Goal: Task Accomplishment & Management: Manage account settings

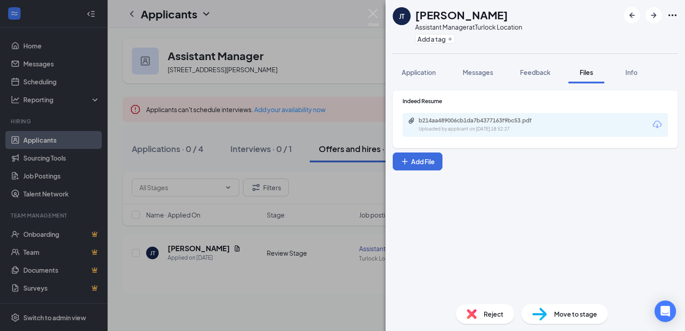
click at [379, 13] on div "[PERSON_NAME] Jinyah [PERSON_NAME] Assistant Manager at [GEOGRAPHIC_DATA] Locat…" at bounding box center [342, 165] width 685 height 331
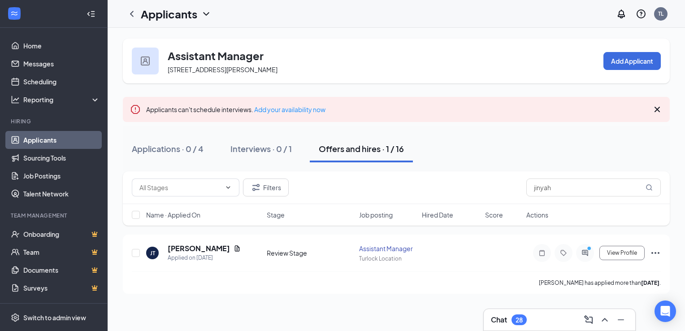
click at [204, 15] on icon "ChevronDown" at bounding box center [206, 14] width 11 height 11
click at [198, 35] on link "Applicants" at bounding box center [194, 39] width 97 height 9
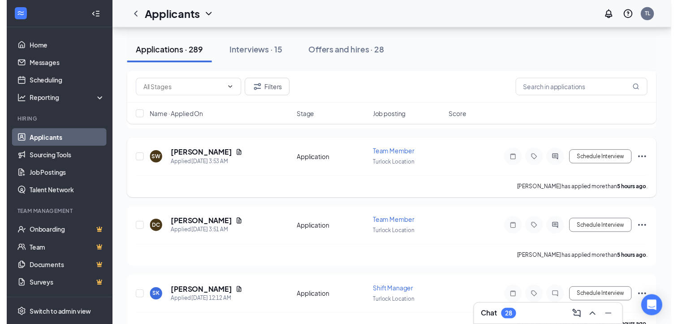
scroll to position [134, 0]
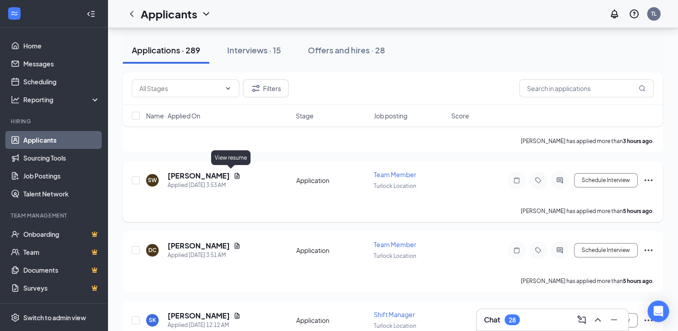
click at [234, 173] on icon "Document" at bounding box center [237, 175] width 7 height 7
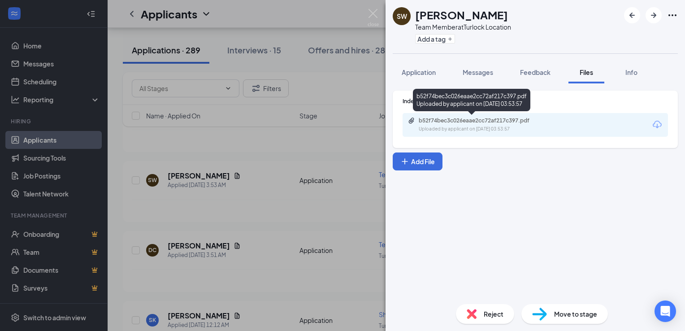
click at [481, 123] on div "b52f74bec3c026eaae2cc72af217c397.pdf" at bounding box center [482, 120] width 126 height 7
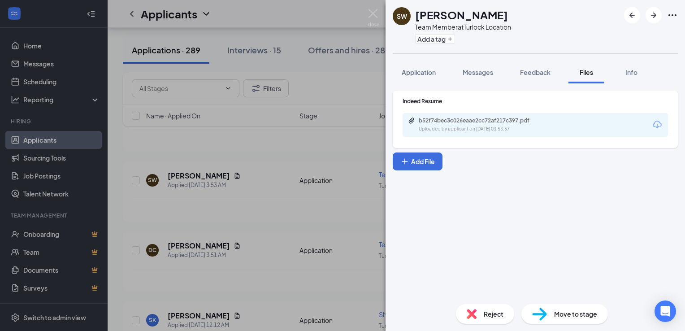
click at [484, 311] on span "Reject" at bounding box center [494, 314] width 20 height 10
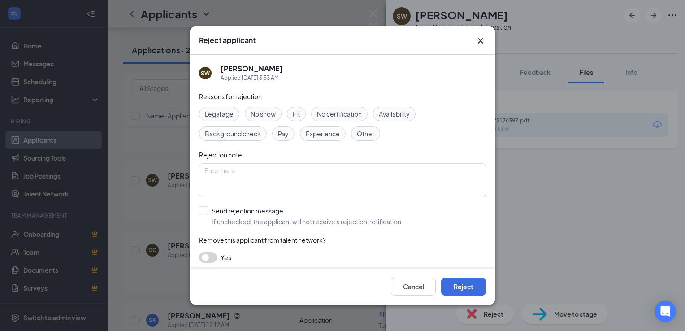
click at [484, 40] on icon "Cross" at bounding box center [480, 40] width 11 height 11
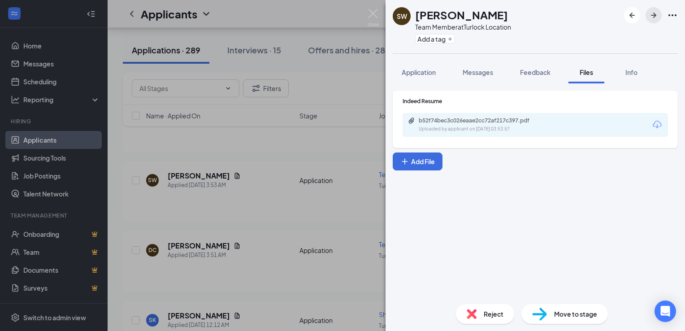
click at [651, 13] on icon "ArrowRight" at bounding box center [653, 15] width 11 height 11
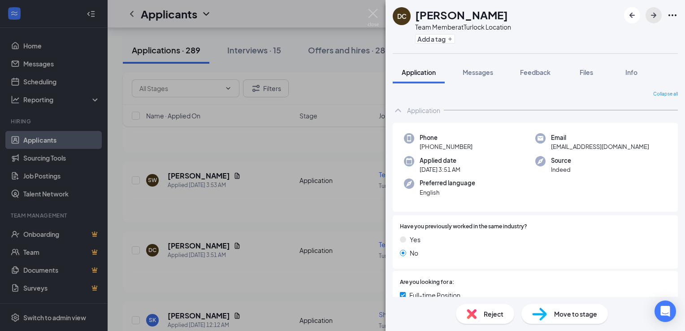
click at [652, 13] on icon "ArrowRight" at bounding box center [653, 15] width 11 height 11
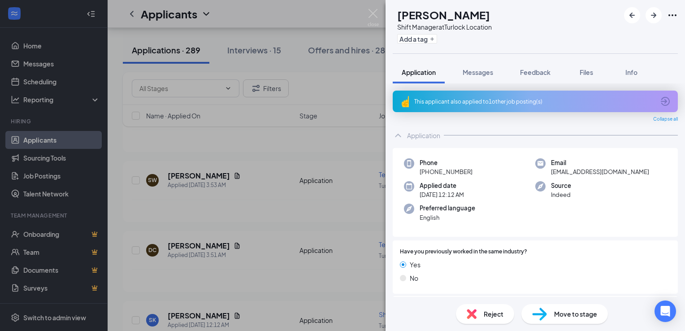
click at [455, 99] on div "This applicant also applied to 1 other job posting(s)" at bounding box center [534, 102] width 240 height 8
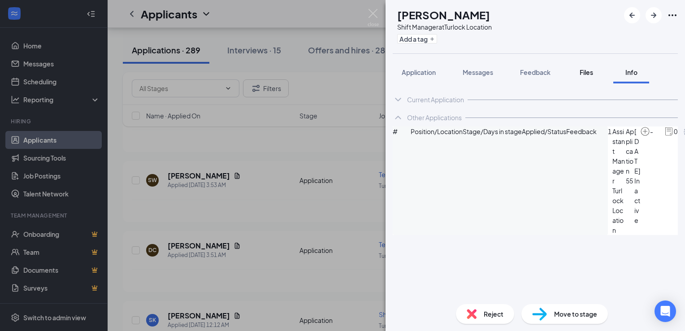
click at [580, 73] on div "Files" at bounding box center [586, 72] width 18 height 9
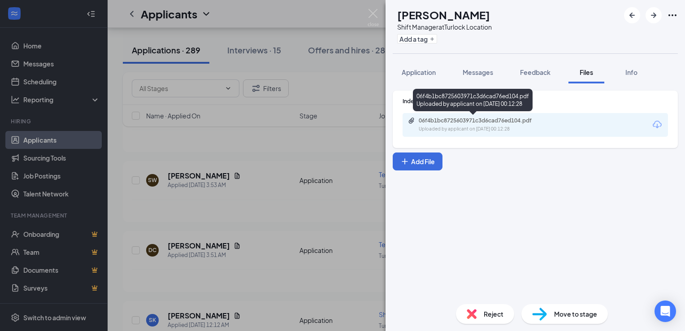
click at [488, 121] on div "06f4b1bc8725603971c3d6cad76ed104.pdf" at bounding box center [482, 120] width 126 height 7
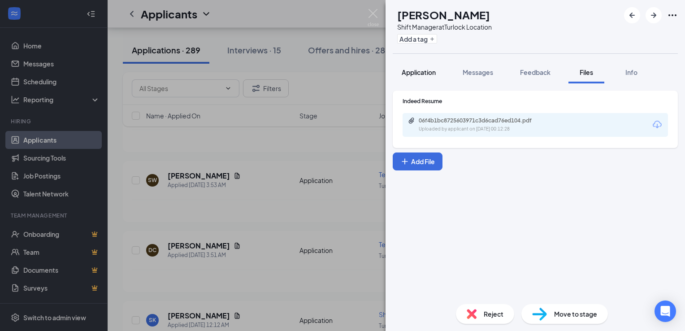
click at [413, 70] on span "Application" at bounding box center [419, 72] width 34 height 8
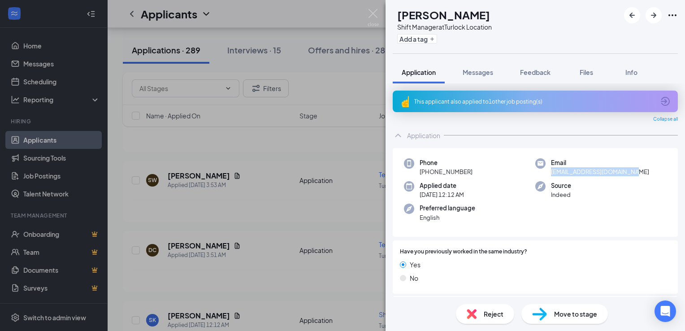
drag, startPoint x: 631, startPoint y: 172, endPoint x: 548, endPoint y: 173, distance: 82.5
click at [548, 173] on div "Email [EMAIL_ADDRESS][DOMAIN_NAME]" at bounding box center [600, 167] width 131 height 18
copy span "[EMAIL_ADDRESS][DOMAIN_NAME]"
click at [572, 311] on span "Move to stage" at bounding box center [575, 314] width 43 height 10
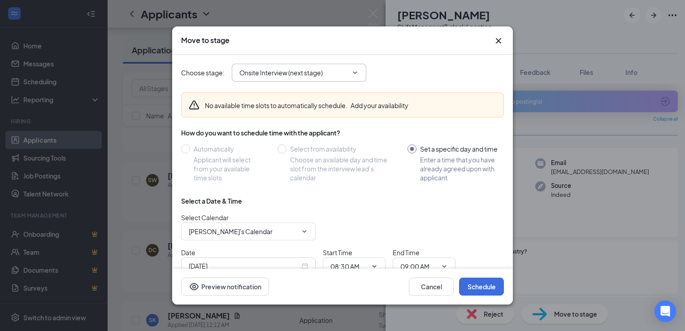
click at [363, 70] on span "Onsite Interview (next stage)" at bounding box center [299, 73] width 134 height 18
click at [349, 73] on span "Onsite Interview (next stage)" at bounding box center [299, 73] width 134 height 18
click at [344, 73] on input "Onsite Interview (next stage)" at bounding box center [293, 73] width 108 height 10
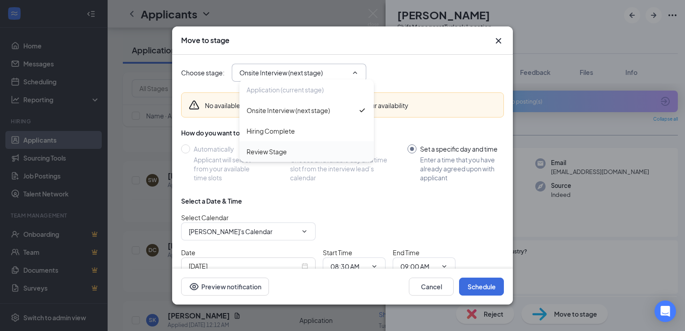
click at [329, 152] on div "Review Stage" at bounding box center [307, 152] width 120 height 10
type input "Review Stage"
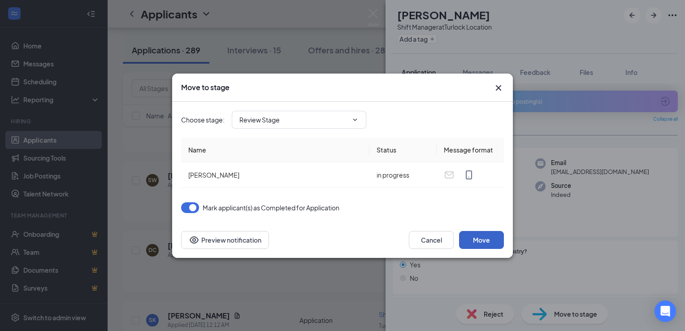
click at [478, 242] on button "Move" at bounding box center [481, 240] width 45 height 18
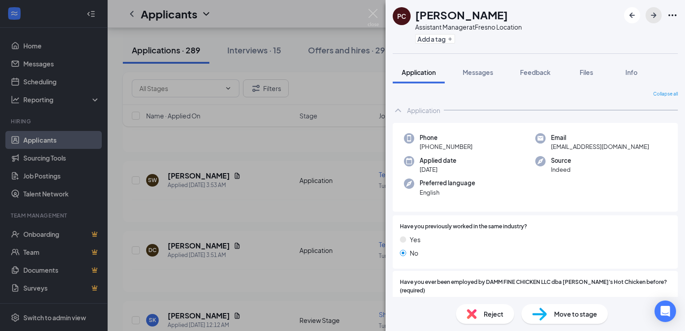
click at [653, 14] on icon "ArrowRight" at bounding box center [653, 15] width 11 height 11
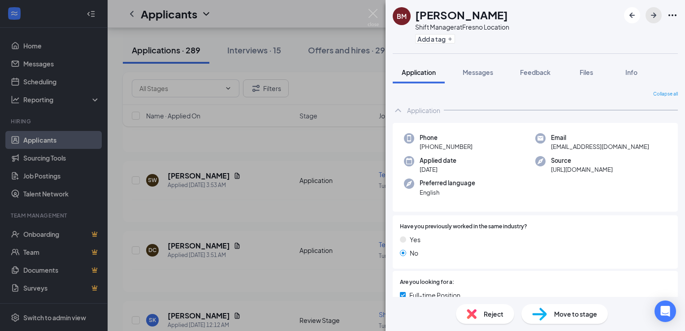
click at [653, 14] on icon "ArrowRight" at bounding box center [653, 15] width 11 height 11
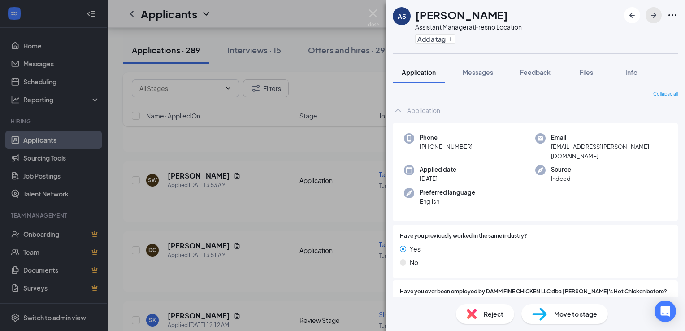
click at [653, 14] on icon "ArrowRight" at bounding box center [653, 15] width 11 height 11
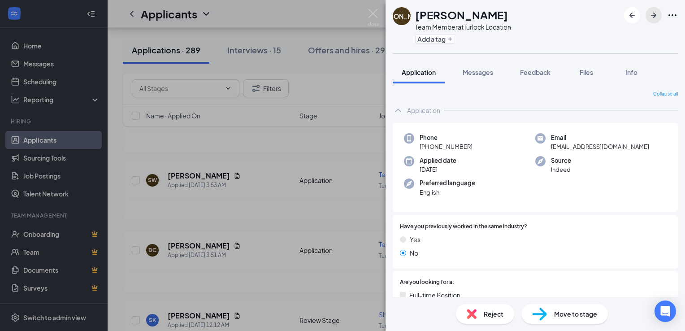
click at [653, 14] on icon "ArrowRight" at bounding box center [653, 15] width 11 height 11
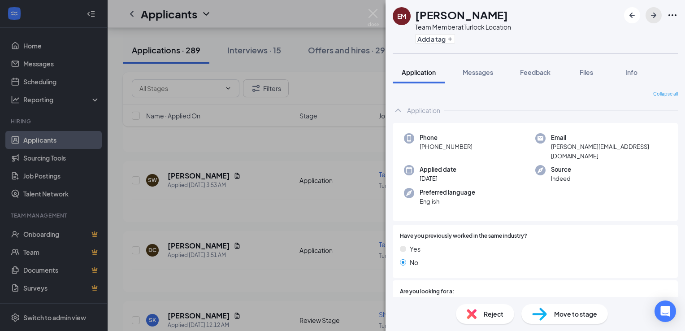
click at [653, 14] on icon "ArrowRight" at bounding box center [653, 15] width 11 height 11
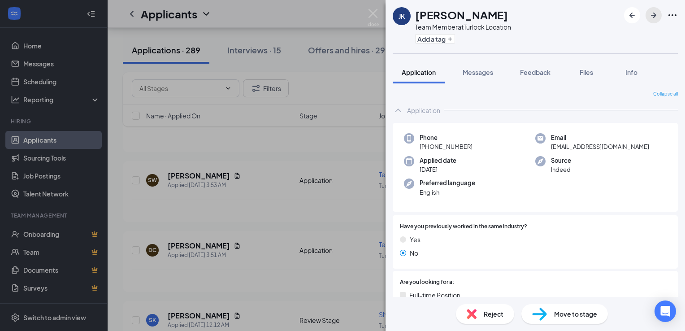
click at [653, 14] on icon "ArrowRight" at bounding box center [653, 15] width 11 height 11
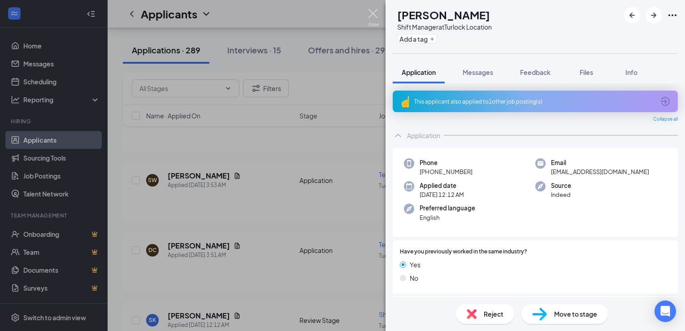
click at [375, 9] on img at bounding box center [373, 17] width 11 height 17
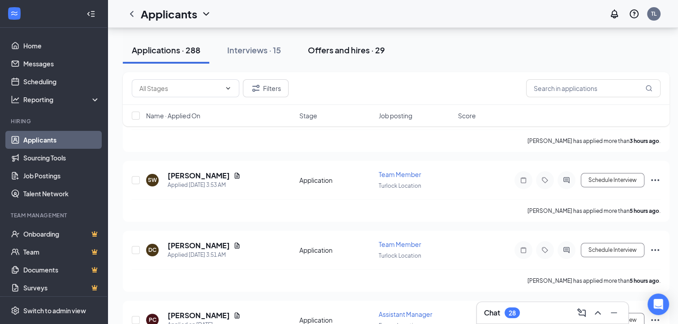
click at [332, 47] on div "Offers and hires · 29" at bounding box center [346, 49] width 77 height 11
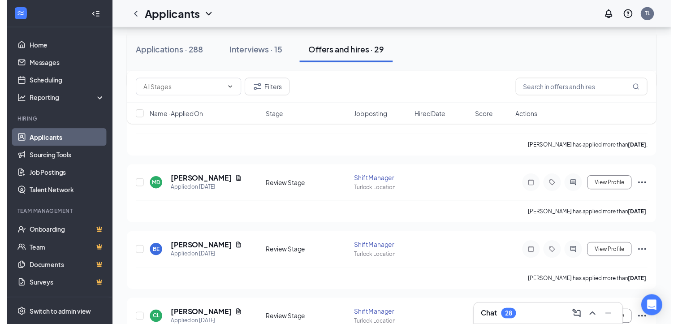
scroll to position [403, 0]
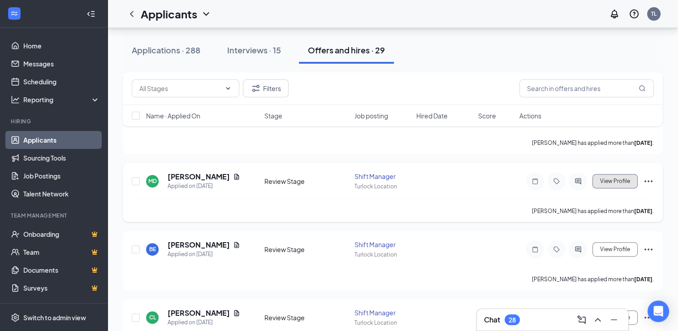
click at [605, 179] on span "View Profile" at bounding box center [615, 181] width 30 height 6
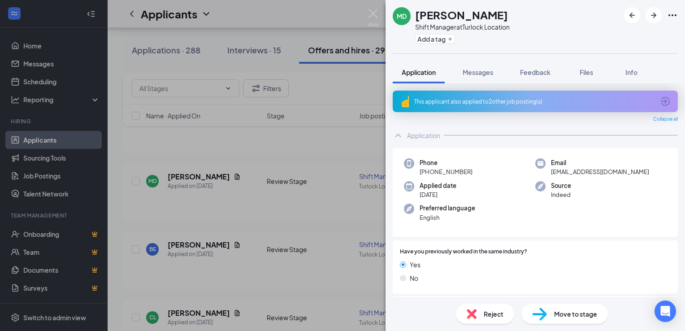
click at [490, 312] on span "Reject" at bounding box center [494, 314] width 20 height 10
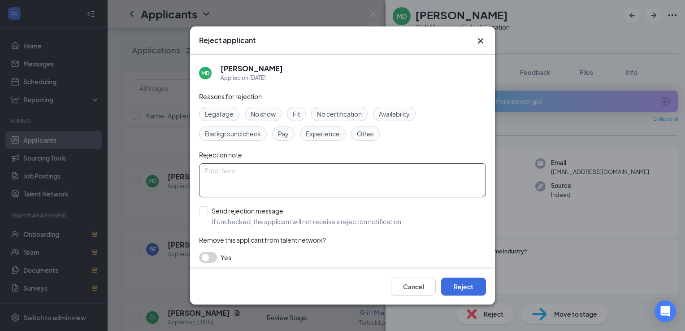
click at [248, 176] on textarea at bounding box center [342, 180] width 287 height 34
type textarea "no response"
click at [453, 292] on button "Reject" at bounding box center [463, 286] width 45 height 18
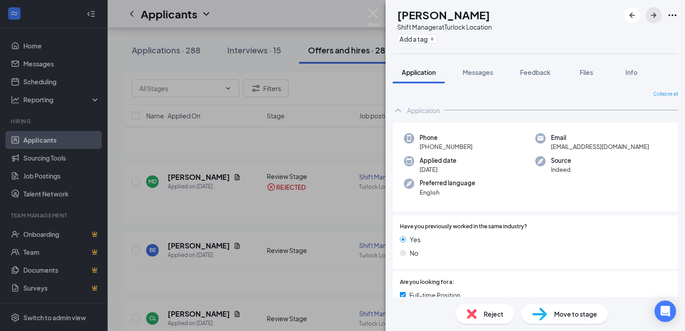
click at [651, 13] on icon "ArrowRight" at bounding box center [653, 15] width 11 height 11
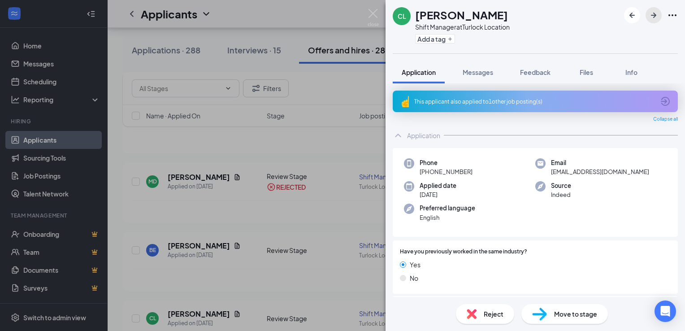
click at [648, 16] on icon "ArrowRight" at bounding box center [653, 15] width 11 height 11
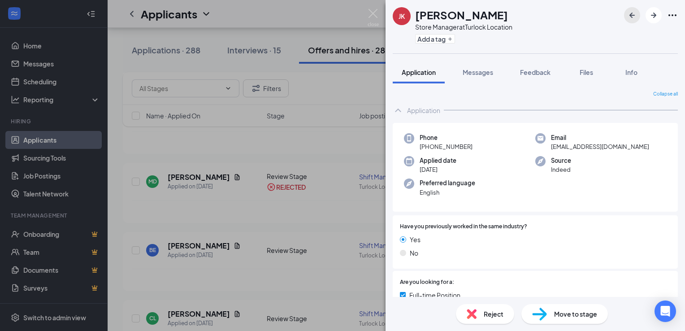
click at [631, 14] on icon "ArrowLeftNew" at bounding box center [632, 15] width 11 height 11
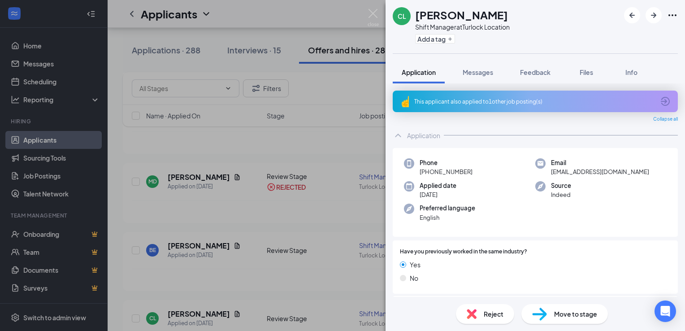
click at [484, 320] on div "Reject" at bounding box center [485, 314] width 58 height 20
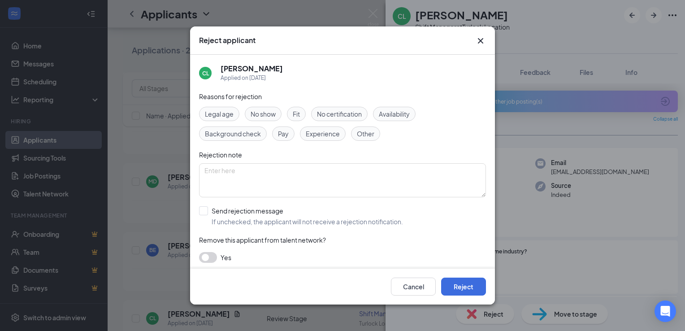
click at [276, 113] on span "No show" at bounding box center [263, 114] width 25 height 10
click at [462, 295] on button "Reject" at bounding box center [463, 286] width 45 height 18
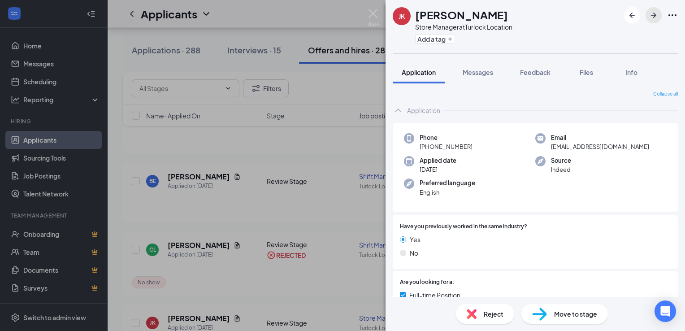
click at [653, 19] on icon "ArrowRight" at bounding box center [653, 15] width 11 height 11
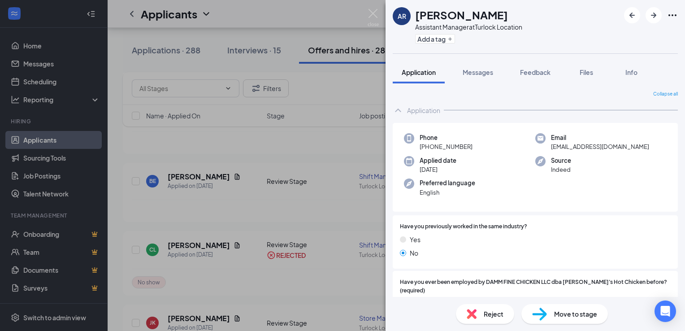
click at [493, 314] on span "Reject" at bounding box center [494, 314] width 20 height 10
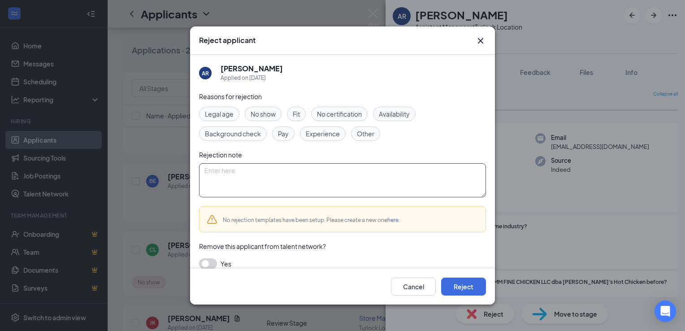
click at [350, 176] on textarea at bounding box center [342, 180] width 287 height 34
type textarea "no response"
click at [470, 291] on button "Reject" at bounding box center [463, 286] width 45 height 18
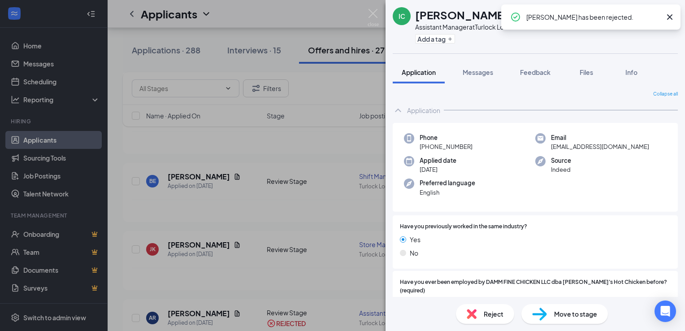
click at [476, 313] on img at bounding box center [472, 314] width 10 height 10
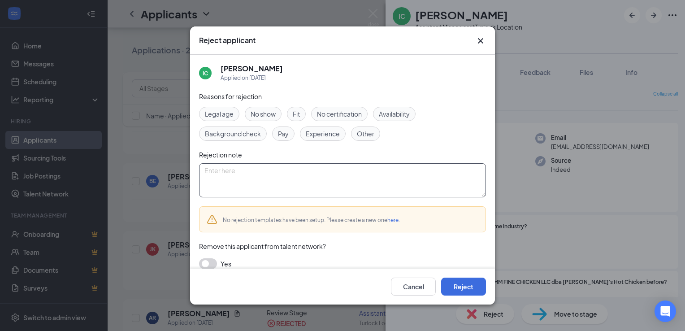
click at [316, 179] on textarea at bounding box center [342, 180] width 287 height 34
type textarea "no response"
click at [468, 292] on button "Reject" at bounding box center [463, 286] width 45 height 18
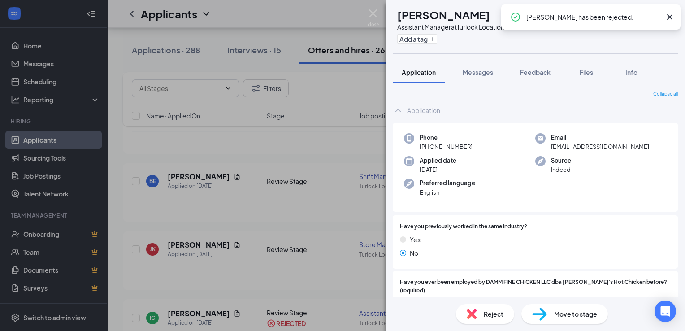
click at [479, 313] on div "Reject" at bounding box center [485, 314] width 58 height 20
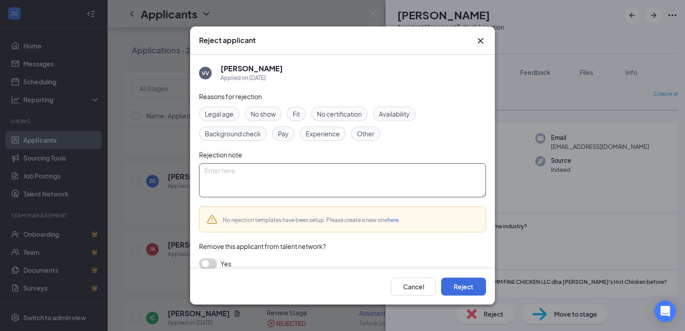
click at [318, 187] on textarea at bounding box center [342, 180] width 287 height 34
type textarea "no response"
click at [481, 282] on button "Reject" at bounding box center [463, 286] width 45 height 18
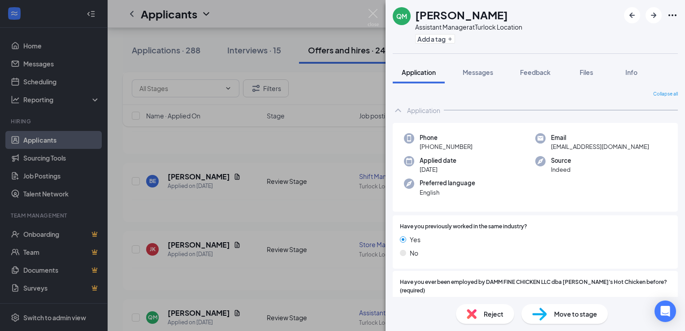
click at [474, 312] on img at bounding box center [472, 314] width 10 height 10
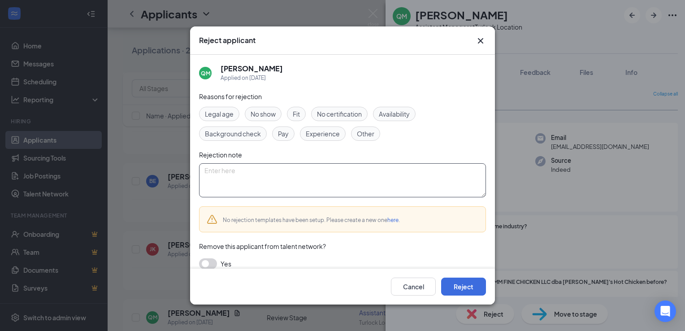
click at [261, 174] on textarea at bounding box center [342, 180] width 287 height 34
type textarea "no response after offer"
click at [481, 284] on button "Reject" at bounding box center [463, 286] width 45 height 18
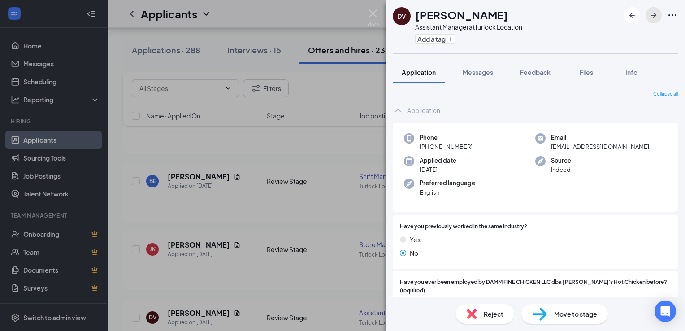
click at [654, 12] on icon "ArrowRight" at bounding box center [653, 15] width 11 height 11
click at [497, 316] on span "Reject" at bounding box center [494, 314] width 20 height 10
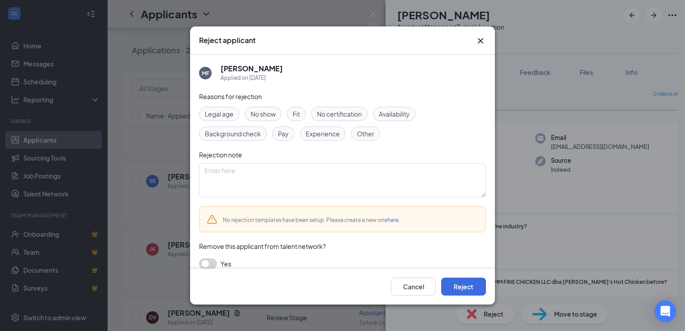
click at [369, 134] on span "Other" at bounding box center [365, 134] width 17 height 10
click at [312, 176] on textarea at bounding box center [342, 180] width 287 height 34
type textarea "was hesitant to cut [PERSON_NAME], company standards"
click at [480, 279] on button "Reject" at bounding box center [463, 286] width 45 height 18
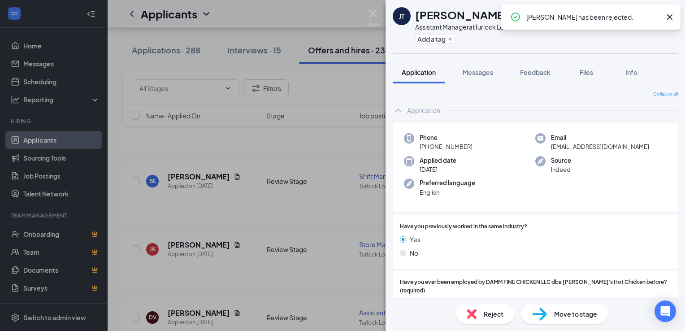
click at [671, 18] on icon "Cross" at bounding box center [669, 16] width 5 height 5
click at [651, 14] on icon "ArrowRight" at bounding box center [653, 15] width 11 height 11
click at [651, 15] on icon "ArrowRight" at bounding box center [653, 15] width 5 height 5
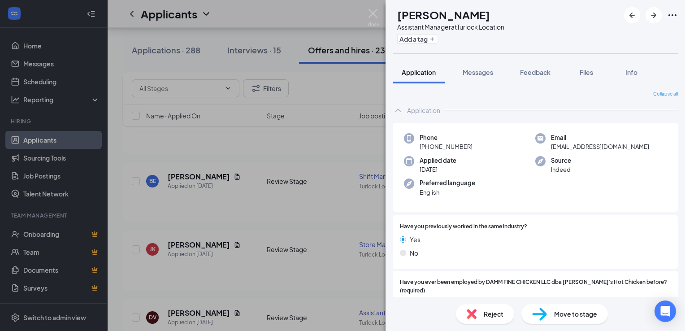
click at [495, 307] on div "Reject" at bounding box center [485, 314] width 58 height 20
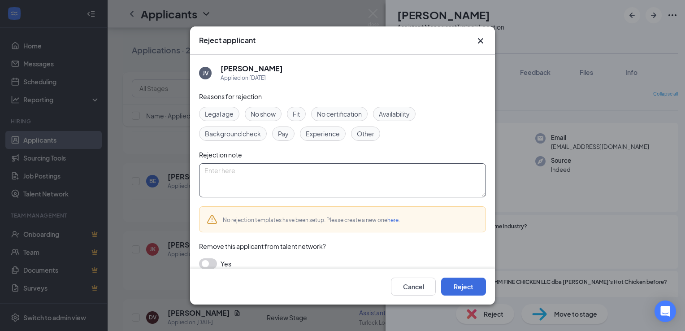
click at [252, 171] on textarea at bounding box center [342, 180] width 287 height 34
type textarea "declined offer"
click at [455, 286] on button "Reject" at bounding box center [463, 286] width 45 height 18
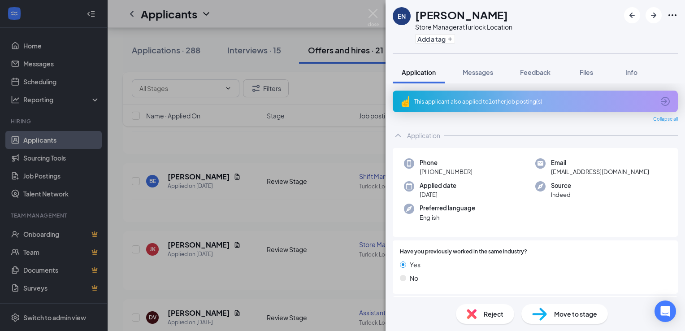
click at [554, 312] on span "Move to stage" at bounding box center [575, 314] width 43 height 10
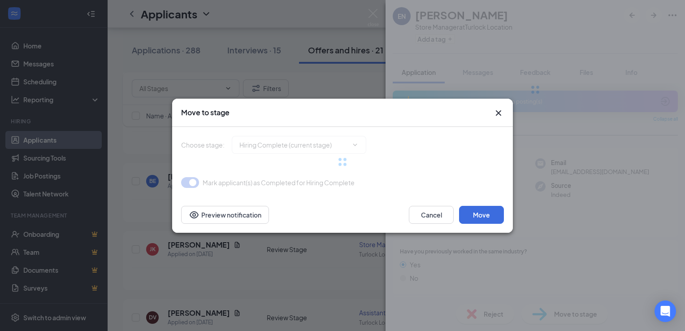
type input "Review Stage (final stage)"
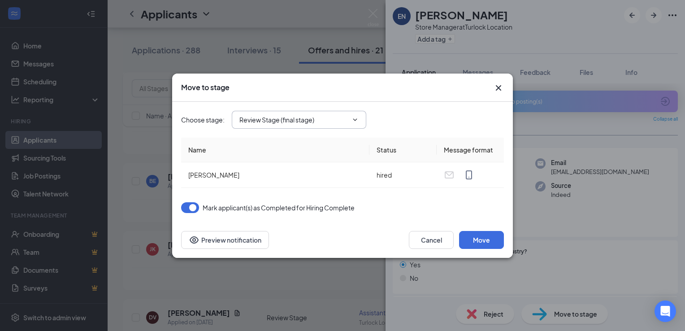
click at [338, 125] on span "Review Stage (final stage)" at bounding box center [299, 120] width 134 height 18
click at [357, 118] on icon "ChevronDown" at bounding box center [354, 119] width 7 height 7
click at [496, 86] on icon "Cross" at bounding box center [498, 87] width 11 height 11
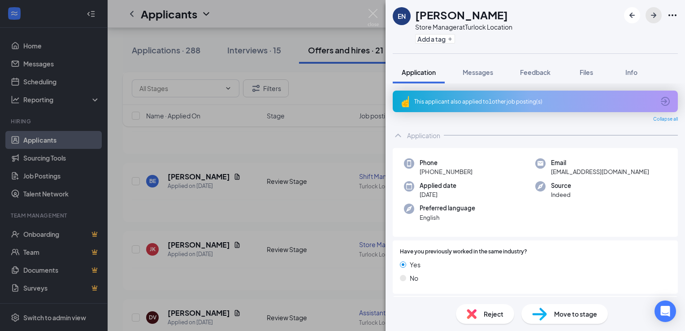
click at [655, 16] on icon "ArrowRight" at bounding box center [653, 15] width 5 height 5
click at [649, 18] on icon "ArrowRight" at bounding box center [653, 15] width 11 height 11
click at [481, 314] on div "Reject" at bounding box center [485, 314] width 58 height 20
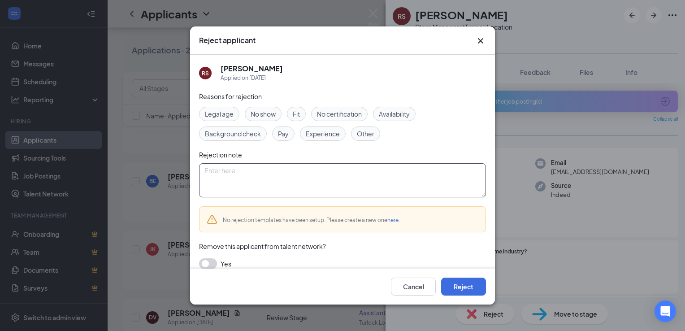
click at [273, 186] on textarea at bounding box center [342, 180] width 287 height 34
type textarea "no response"
click at [469, 283] on button "Reject" at bounding box center [463, 286] width 45 height 18
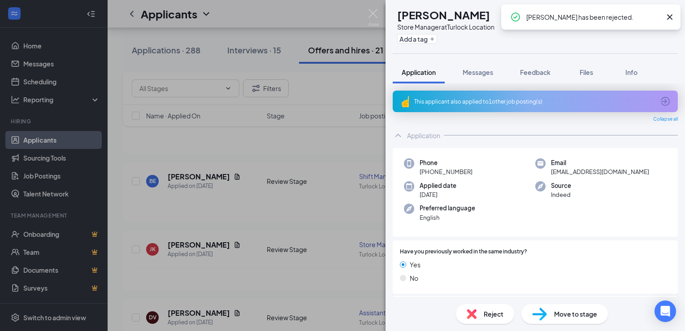
click at [488, 318] on span "Reject" at bounding box center [494, 314] width 20 height 10
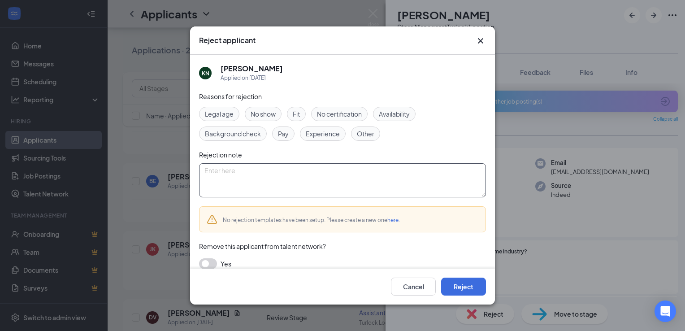
click at [301, 174] on textarea at bounding box center [342, 180] width 287 height 34
type textarea "no response"
click at [474, 279] on button "Reject" at bounding box center [463, 286] width 45 height 18
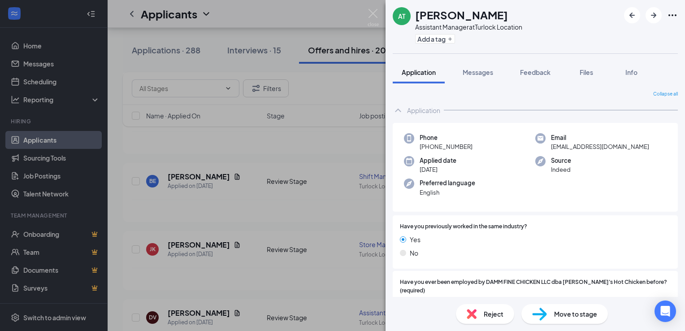
click at [498, 319] on div "Reject" at bounding box center [485, 314] width 58 height 20
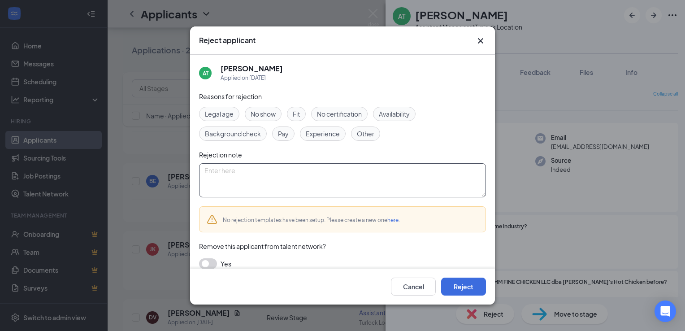
click at [279, 175] on textarea at bounding box center [342, 180] width 287 height 34
type textarea "no response"
click at [478, 284] on button "Reject" at bounding box center [463, 286] width 45 height 18
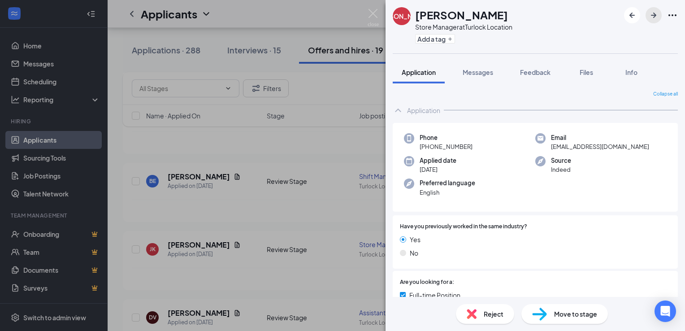
click at [654, 13] on icon "ArrowRight" at bounding box center [653, 15] width 5 height 5
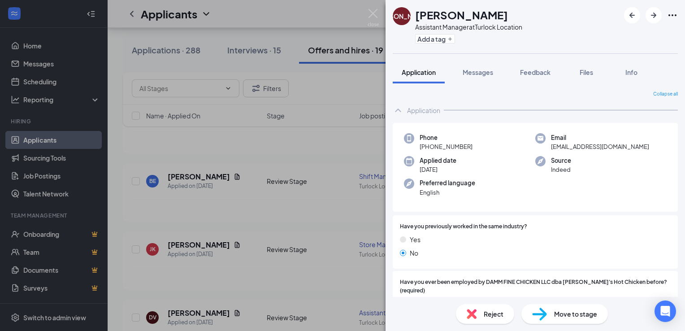
click at [470, 318] on img at bounding box center [472, 314] width 10 height 10
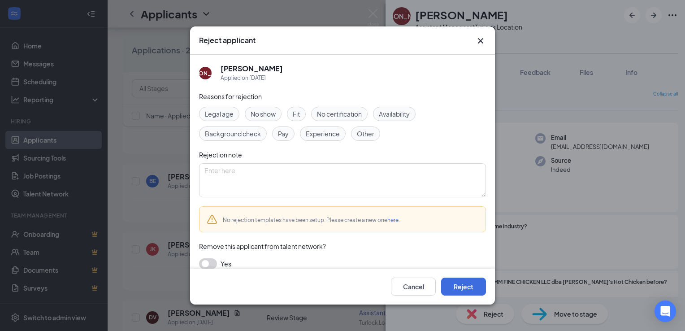
click at [360, 132] on span "Other" at bounding box center [365, 134] width 17 height 10
click at [463, 290] on button "Reject" at bounding box center [463, 286] width 45 height 18
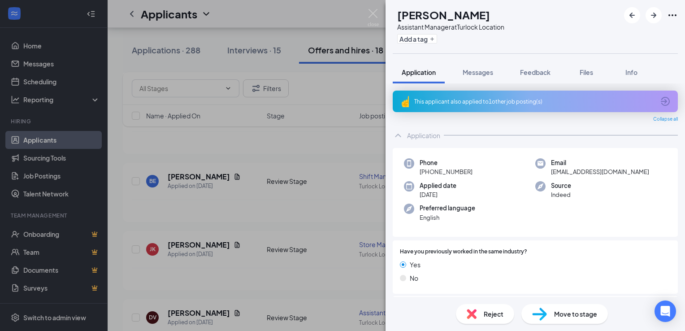
click at [484, 312] on span "Reject" at bounding box center [494, 314] width 20 height 10
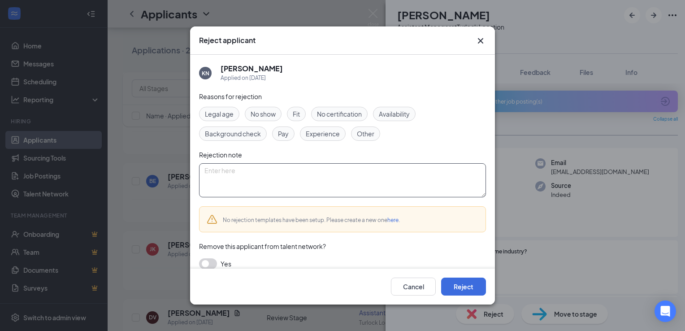
click at [279, 178] on textarea at bounding box center [342, 180] width 287 height 34
type textarea "no response"
click at [469, 282] on button "Reject" at bounding box center [463, 286] width 45 height 18
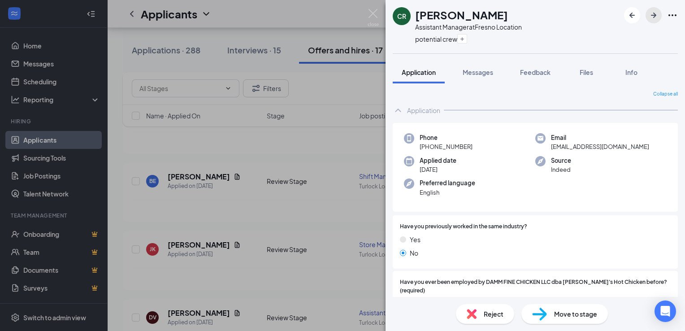
click at [653, 16] on icon "ArrowRight" at bounding box center [653, 15] width 11 height 11
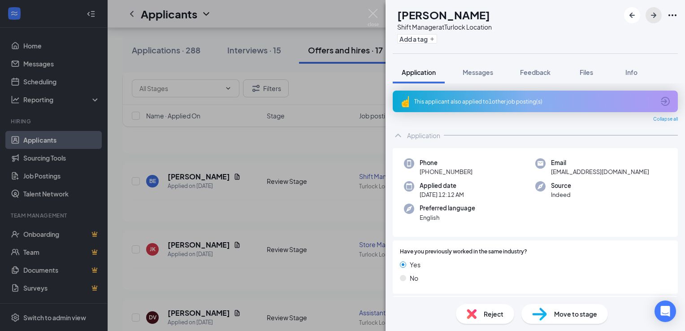
click at [653, 16] on icon "ArrowRight" at bounding box center [653, 15] width 11 height 11
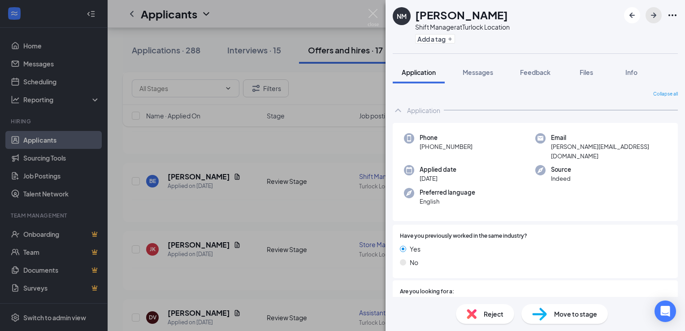
click at [653, 16] on icon "ArrowRight" at bounding box center [653, 15] width 11 height 11
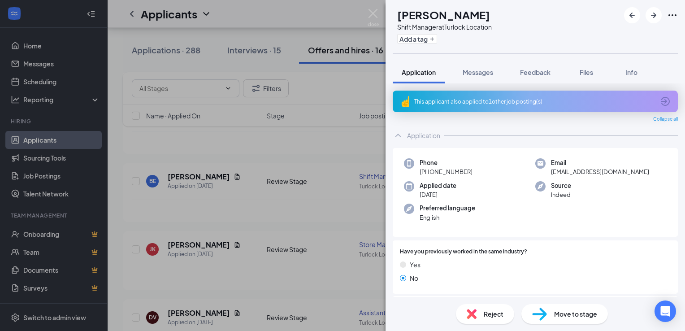
click at [367, 14] on div "DS [PERSON_NAME] Shift Manager at Turlock Location Add a tag Application Messag…" at bounding box center [342, 165] width 685 height 331
